Goal: Information Seeking & Learning: Learn about a topic

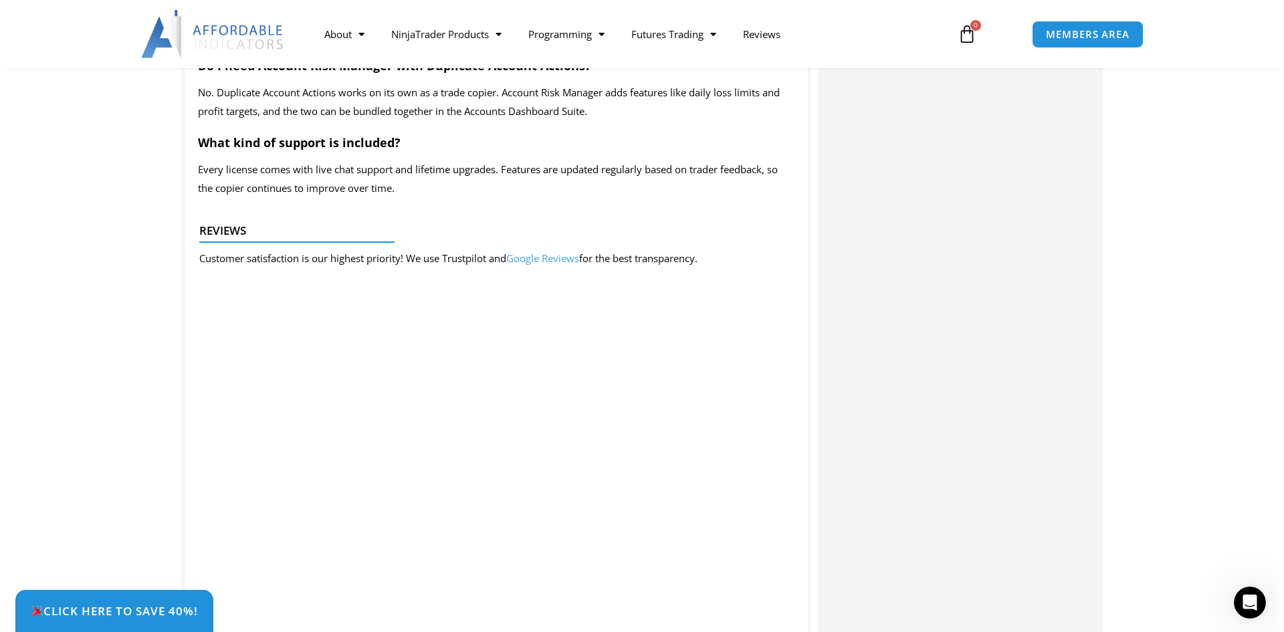
scroll to position [2676, 0]
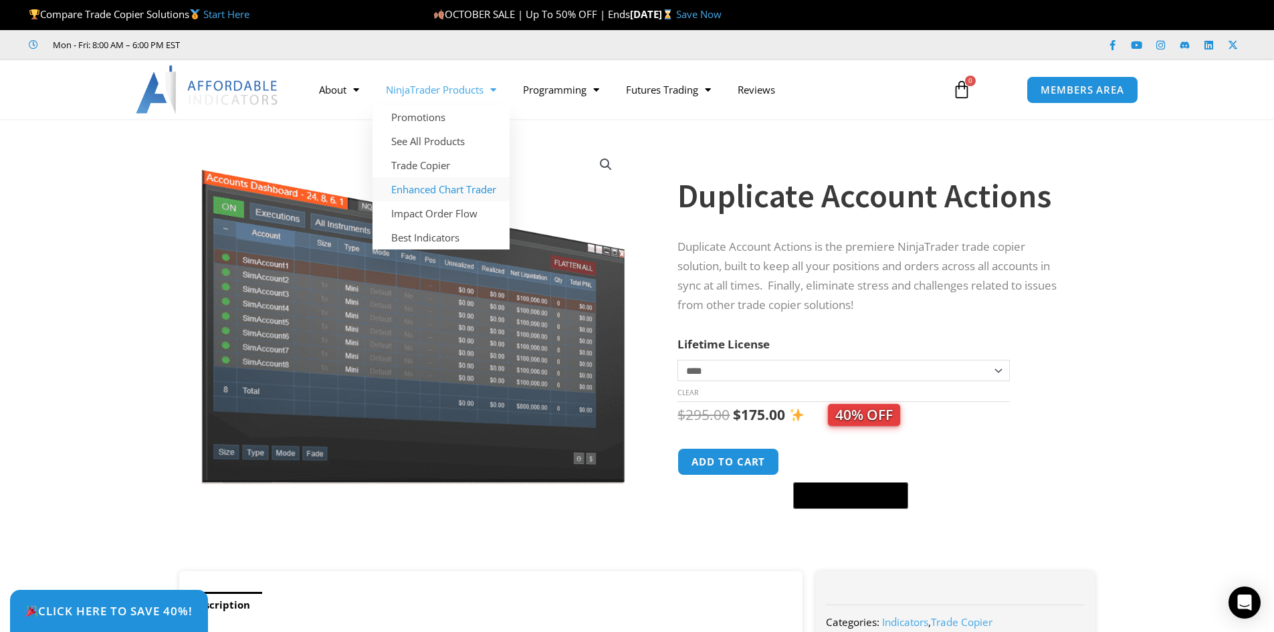
click at [458, 192] on link "Enhanced Chart Trader" at bounding box center [441, 189] width 137 height 24
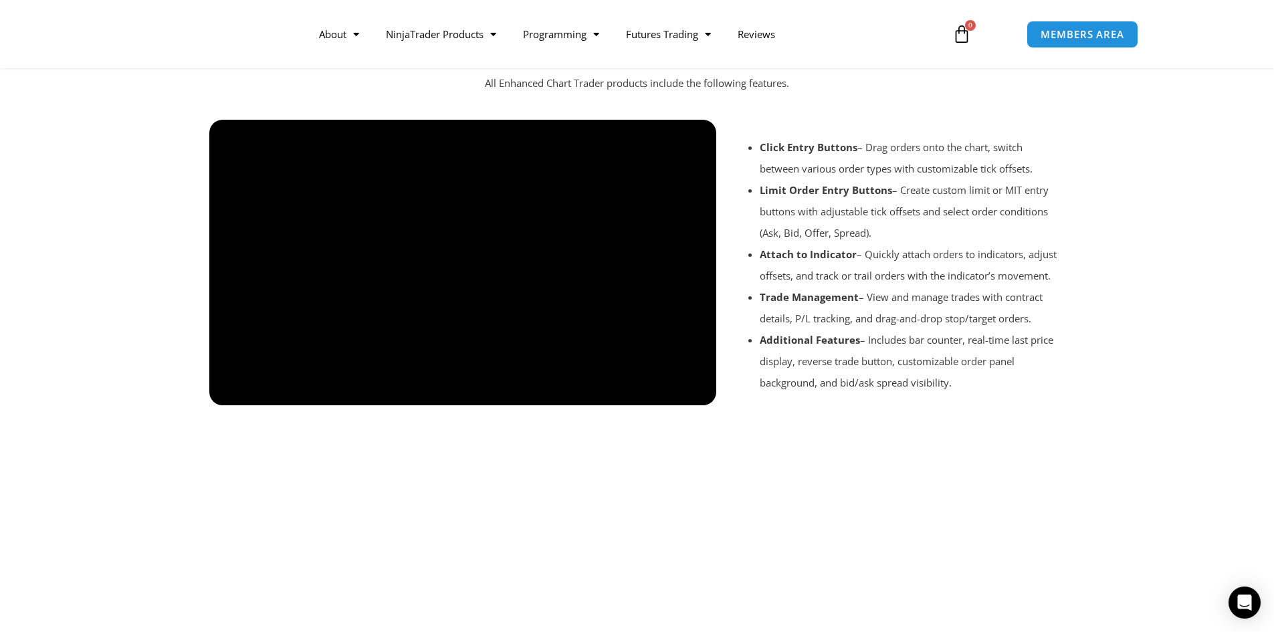
scroll to position [1338, 0]
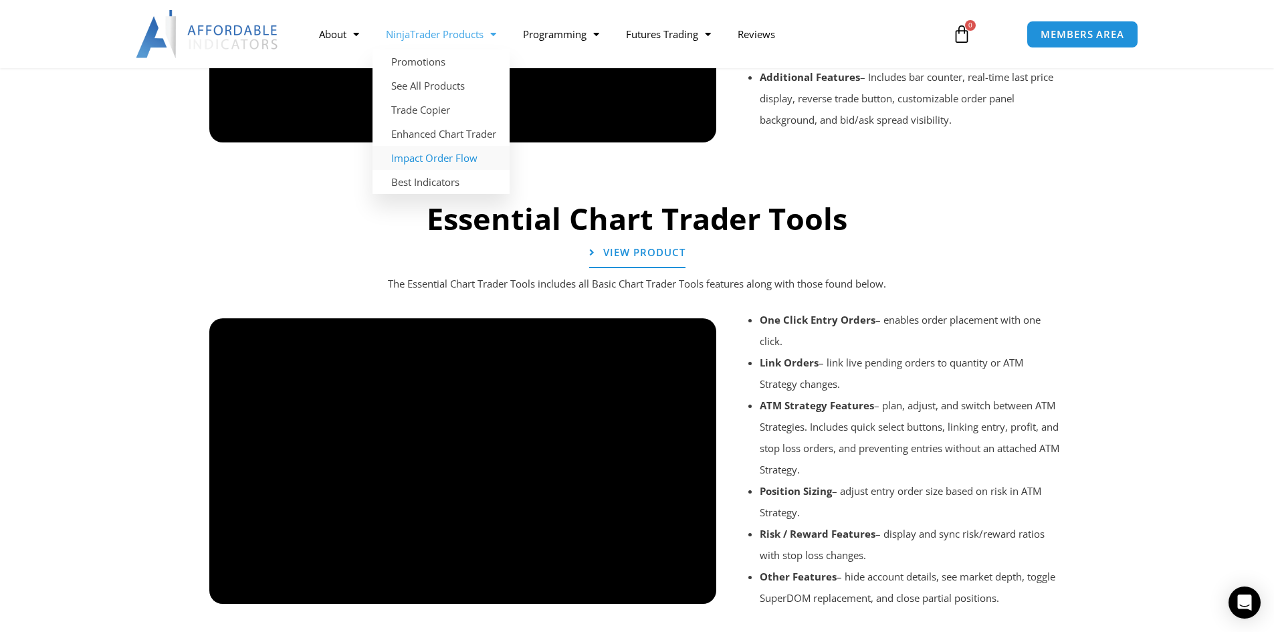
click at [460, 158] on link "Impact Order Flow" at bounding box center [441, 158] width 137 height 24
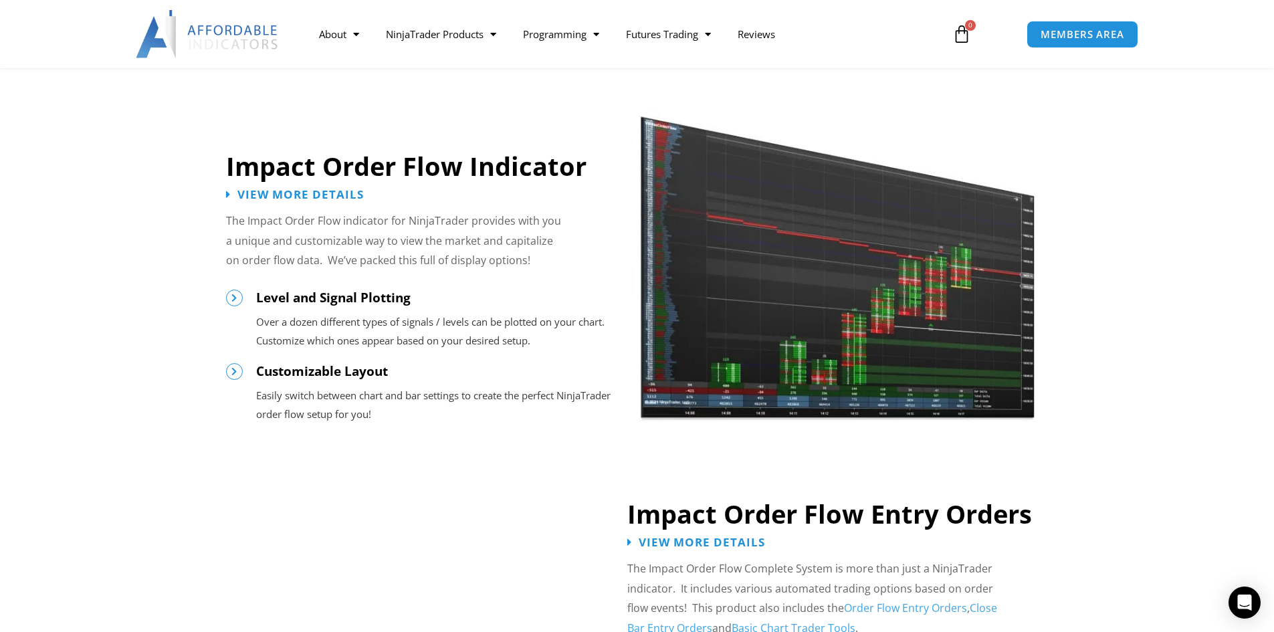
scroll to position [1070, 0]
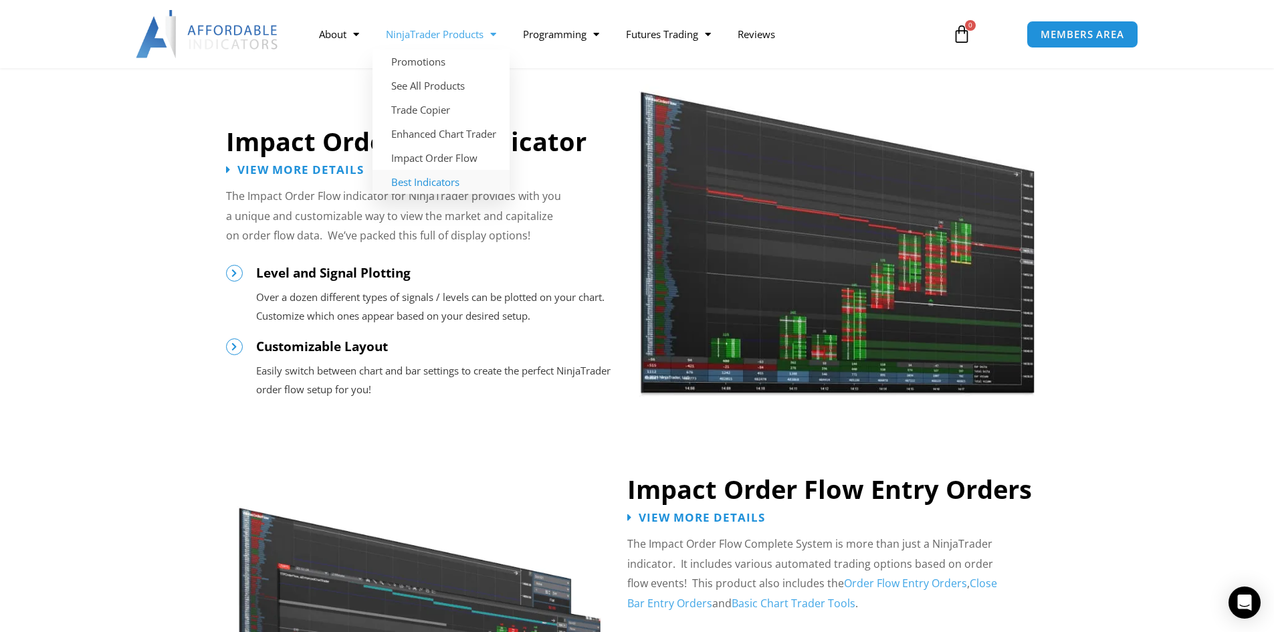
click at [468, 178] on link "Best Indicators" at bounding box center [441, 182] width 137 height 24
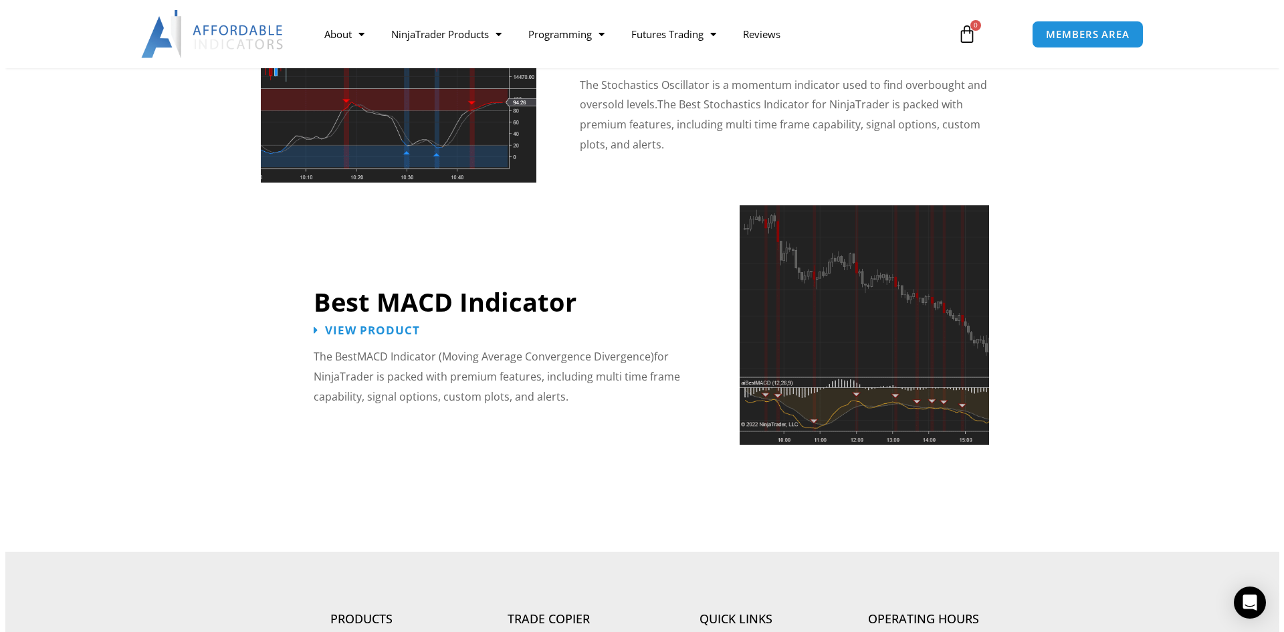
scroll to position [3278, 0]
